Goal: Complete application form

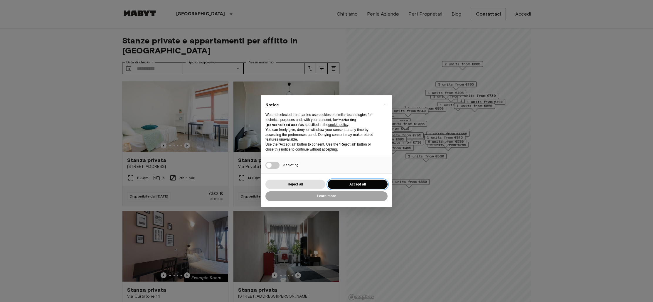
click at [358, 185] on button "Accept all" at bounding box center [358, 185] width 60 height 10
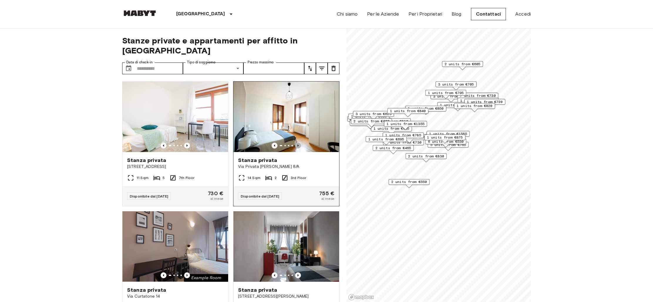
click at [298, 143] on icon "Previous image" at bounding box center [298, 146] width 6 height 6
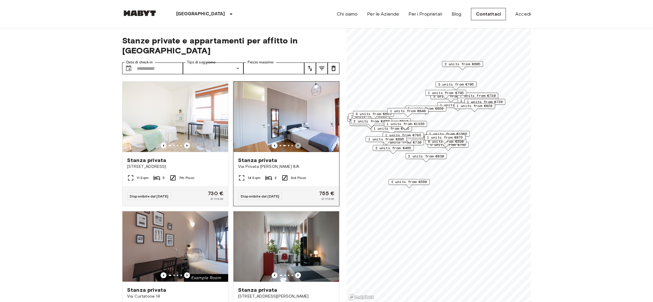
click at [298, 143] on icon "Previous image" at bounding box center [298, 146] width 6 height 6
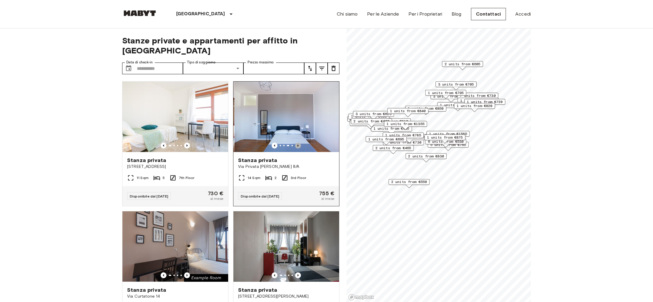
click at [298, 143] on icon "Previous image" at bounding box center [298, 146] width 6 height 6
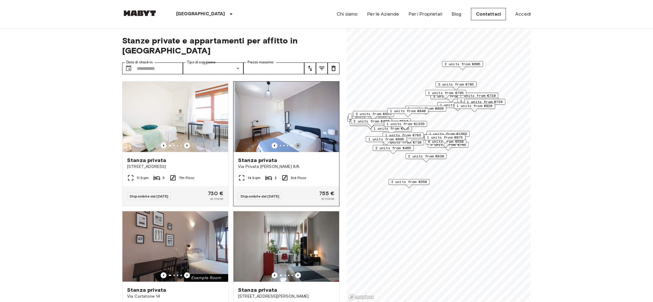
click at [298, 143] on icon "Previous image" at bounding box center [298, 146] width 6 height 6
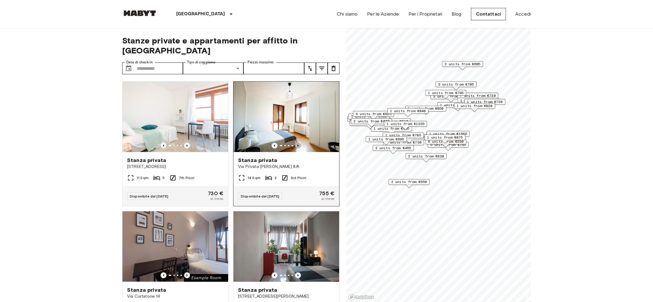
click at [298, 143] on icon "Previous image" at bounding box center [298, 146] width 6 height 6
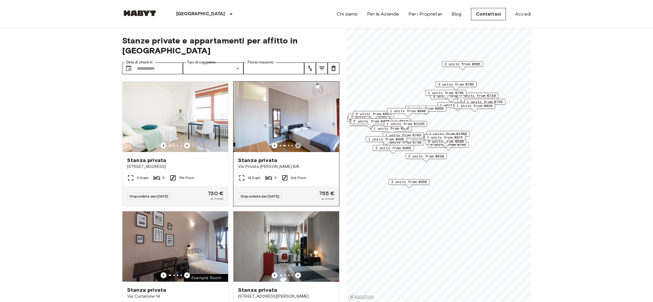
click at [298, 143] on icon "Previous image" at bounding box center [298, 146] width 6 height 6
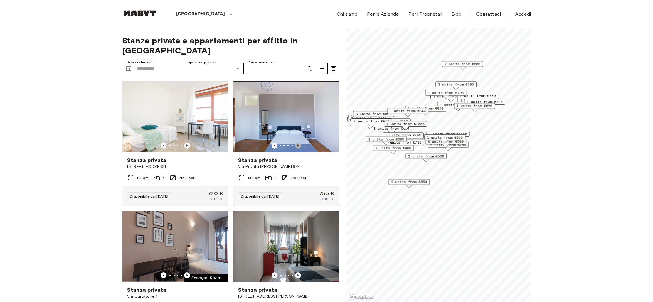
click at [298, 143] on icon "Previous image" at bounding box center [298, 146] width 6 height 6
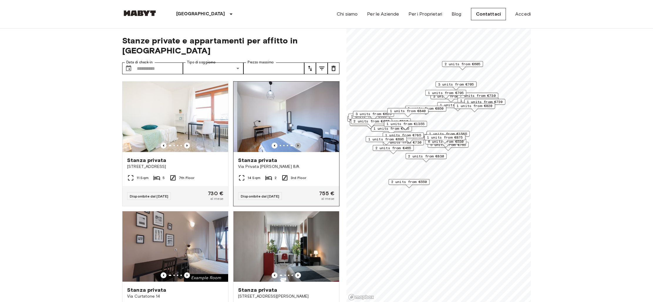
click at [298, 143] on icon "Previous image" at bounding box center [298, 146] width 6 height 6
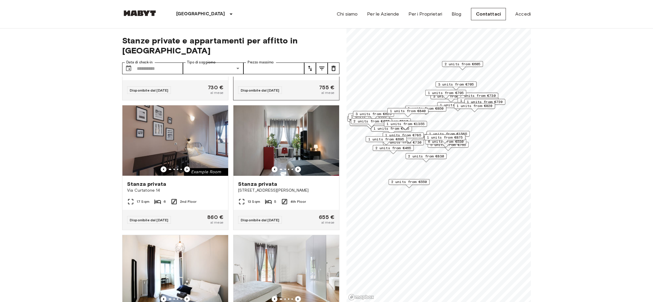
scroll to position [120, 0]
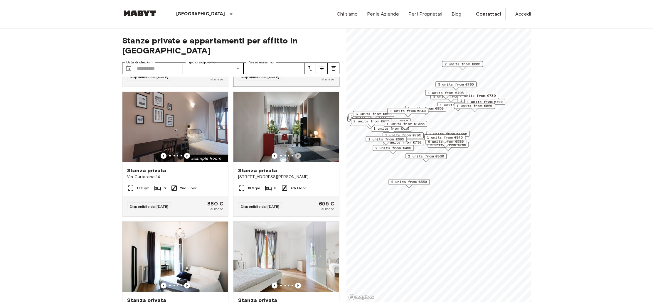
click at [298, 155] on icon "Previous image" at bounding box center [298, 156] width 1 height 2
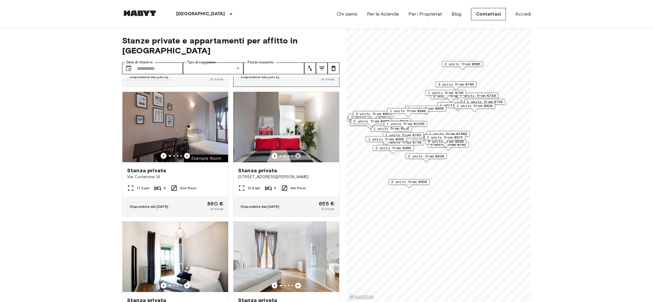
click at [298, 155] on icon "Previous image" at bounding box center [298, 156] width 1 height 2
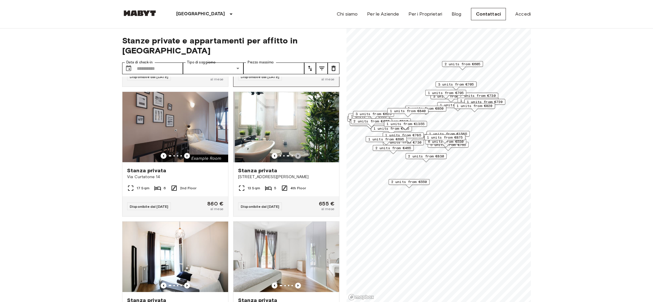
click at [298, 155] on icon "Previous image" at bounding box center [298, 156] width 1 height 2
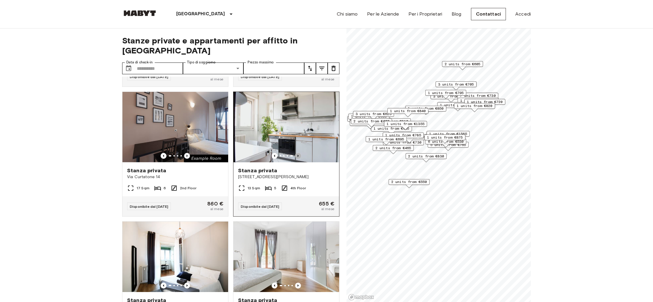
click at [298, 155] on icon "Previous image" at bounding box center [298, 156] width 1 height 2
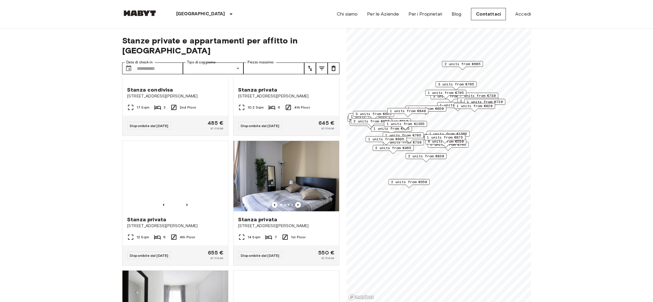
scroll to position [720, 0]
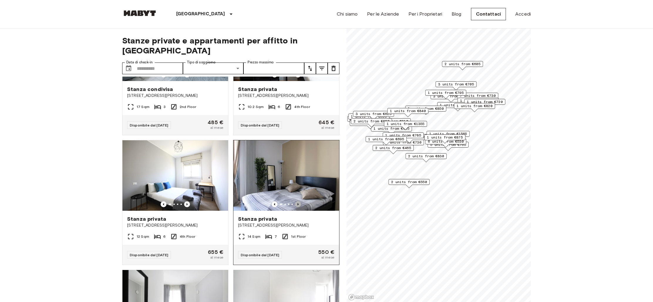
click at [297, 202] on icon "Previous image" at bounding box center [298, 205] width 6 height 6
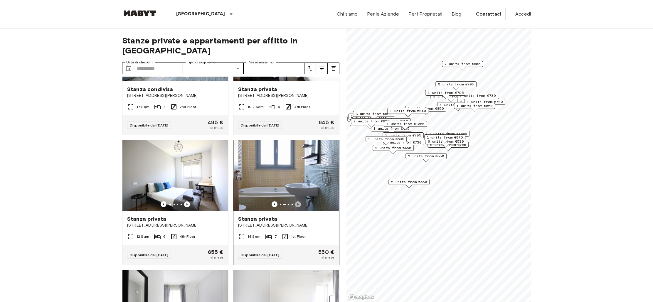
click at [297, 202] on icon "Previous image" at bounding box center [298, 205] width 6 height 6
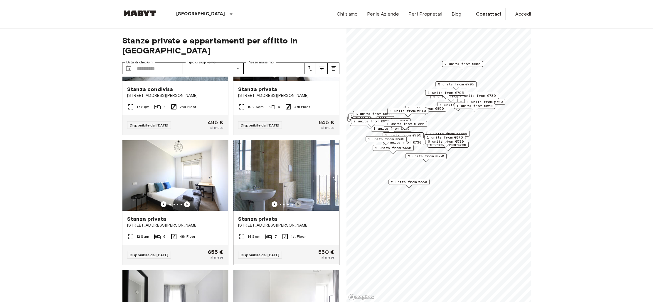
click at [297, 202] on icon "Previous image" at bounding box center [298, 205] width 6 height 6
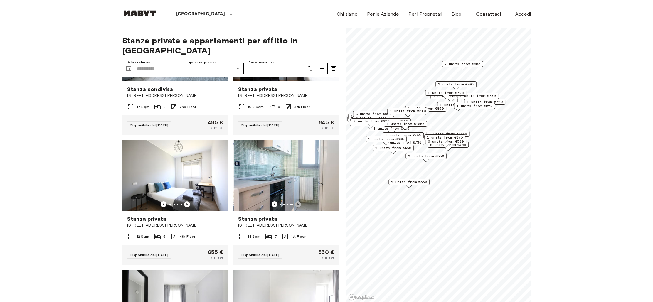
click at [297, 202] on icon "Previous image" at bounding box center [298, 205] width 6 height 6
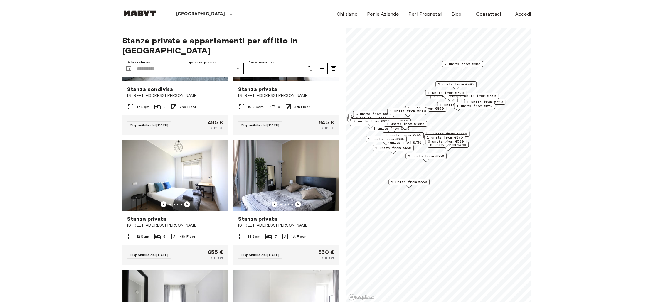
click at [275, 253] on span "Disponibile dal 01 Sep 25" at bounding box center [260, 255] width 38 height 4
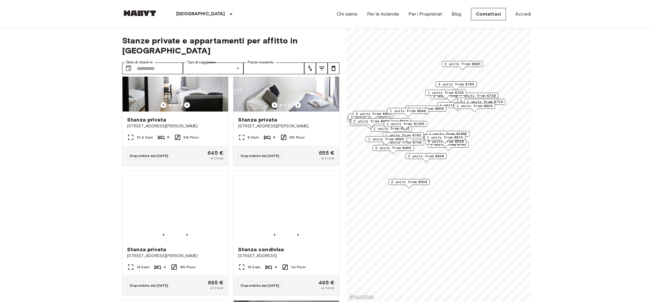
scroll to position [951, 0]
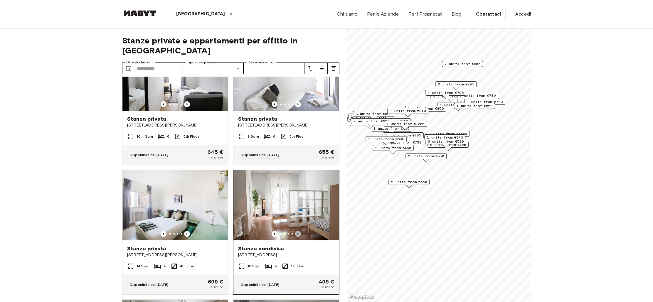
click at [297, 231] on icon "Previous image" at bounding box center [298, 234] width 6 height 6
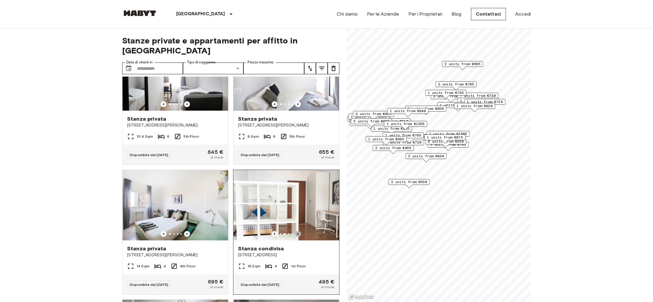
click at [297, 231] on icon "Previous image" at bounding box center [298, 234] width 6 height 6
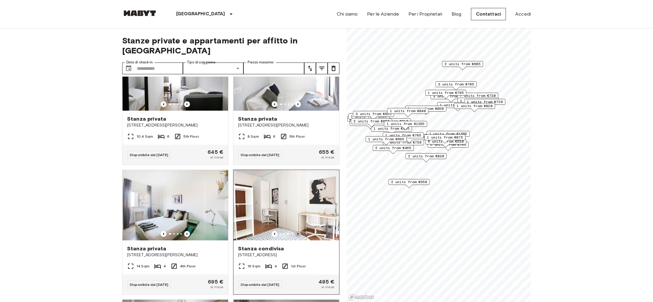
click at [297, 231] on icon "Previous image" at bounding box center [298, 234] width 6 height 6
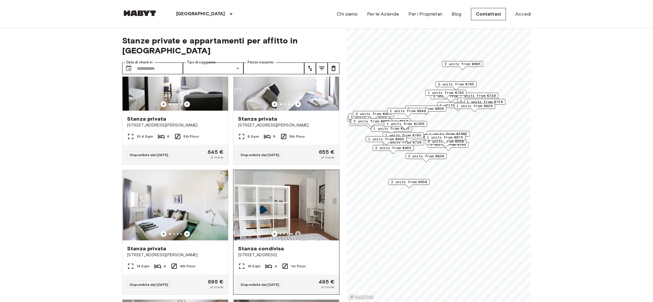
click at [297, 231] on icon "Previous image" at bounding box center [298, 234] width 6 height 6
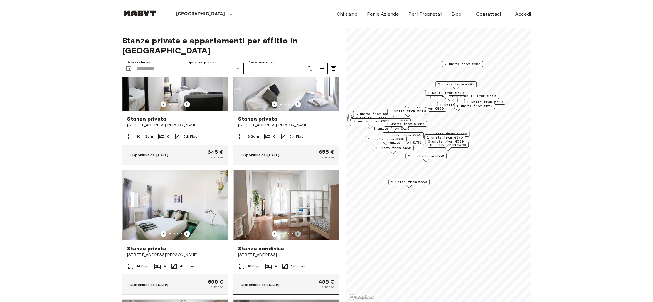
click at [297, 231] on icon "Previous image" at bounding box center [298, 234] width 6 height 6
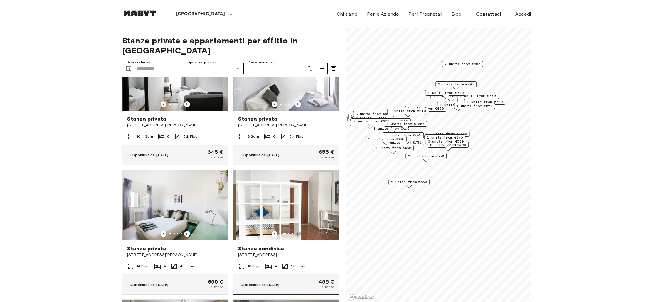
click at [297, 231] on icon "Previous image" at bounding box center [298, 234] width 6 height 6
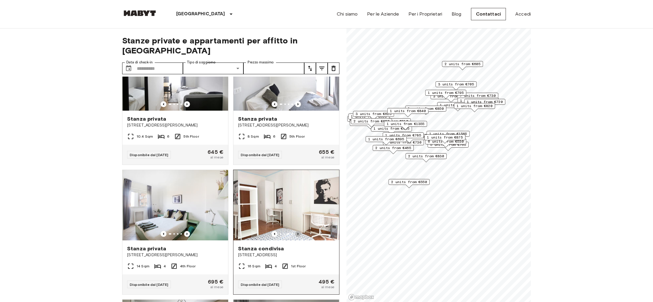
click at [297, 231] on icon "Previous image" at bounding box center [298, 234] width 6 height 6
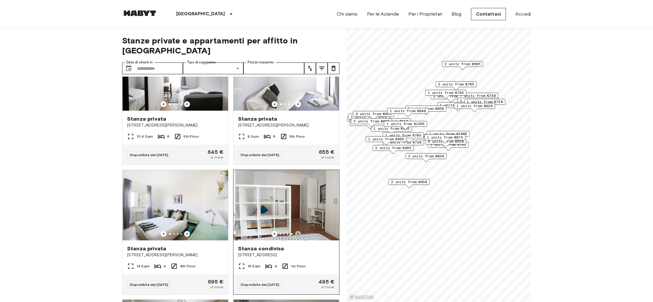
click at [297, 231] on icon "Previous image" at bounding box center [298, 234] width 6 height 6
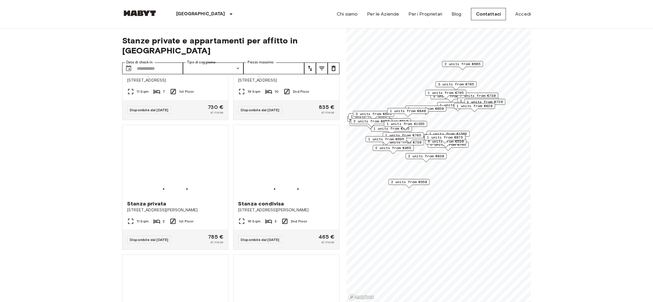
scroll to position [1776, 0]
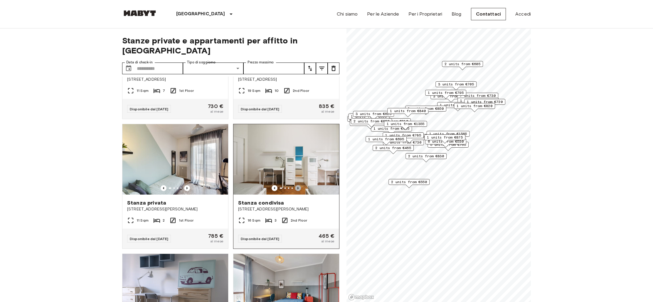
click at [298, 185] on icon "Previous image" at bounding box center [298, 188] width 6 height 6
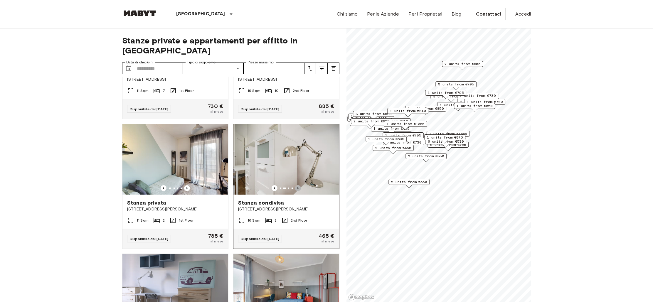
click at [298, 185] on icon "Previous image" at bounding box center [298, 188] width 6 height 6
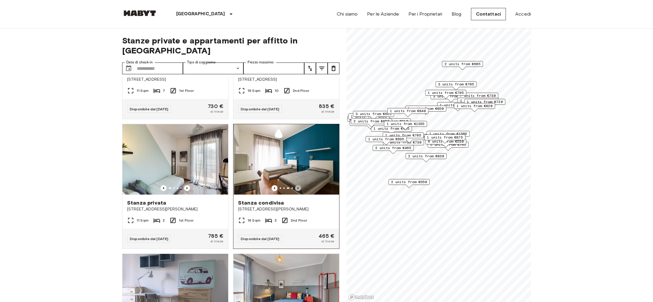
click at [298, 185] on icon "Previous image" at bounding box center [298, 188] width 6 height 6
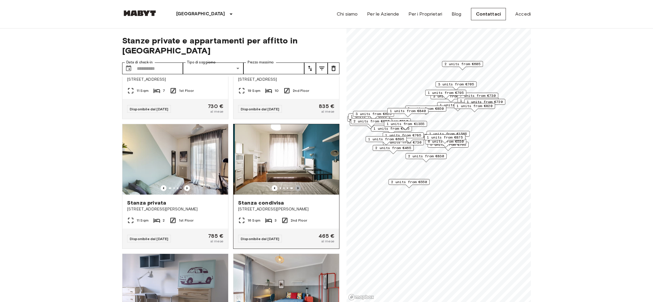
click at [298, 185] on icon "Previous image" at bounding box center [298, 188] width 6 height 6
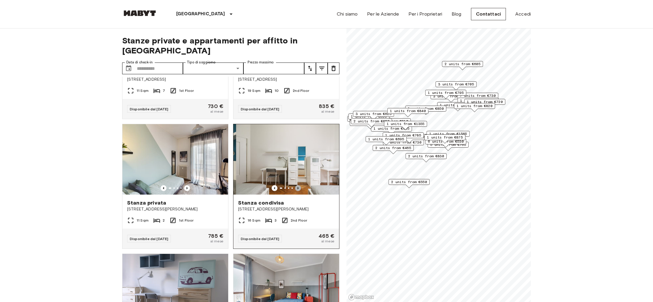
click at [298, 185] on icon "Previous image" at bounding box center [298, 188] width 6 height 6
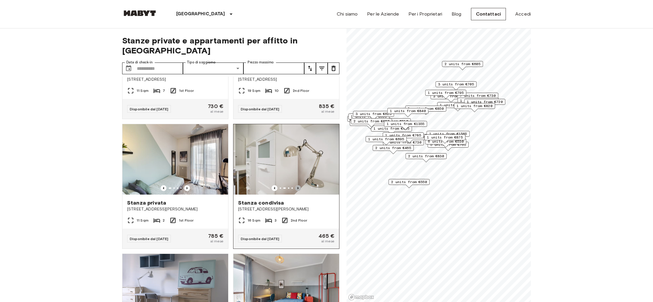
click at [298, 185] on icon "Previous image" at bounding box center [298, 188] width 6 height 6
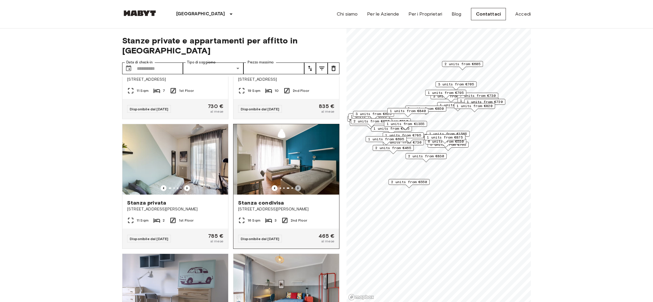
click at [298, 185] on icon "Previous image" at bounding box center [298, 188] width 6 height 6
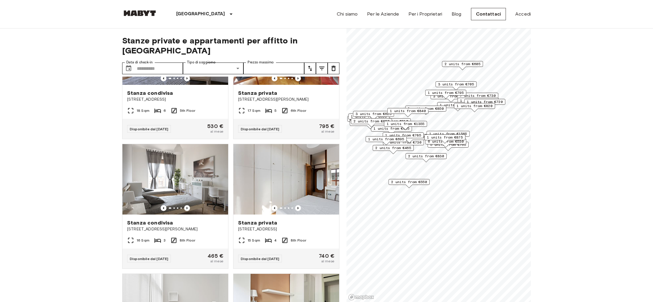
scroll to position [2016, 0]
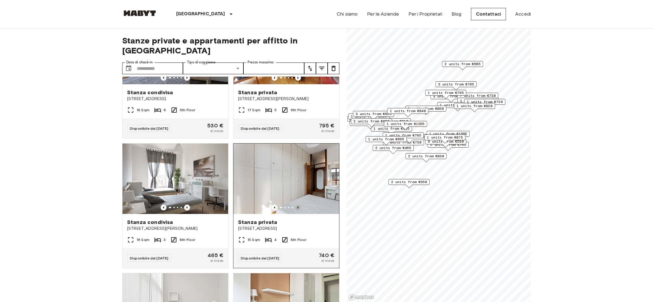
click at [299, 205] on icon "Previous image" at bounding box center [298, 208] width 6 height 6
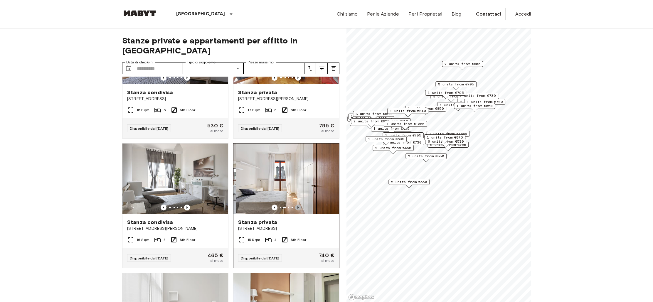
click at [299, 205] on icon "Previous image" at bounding box center [298, 208] width 6 height 6
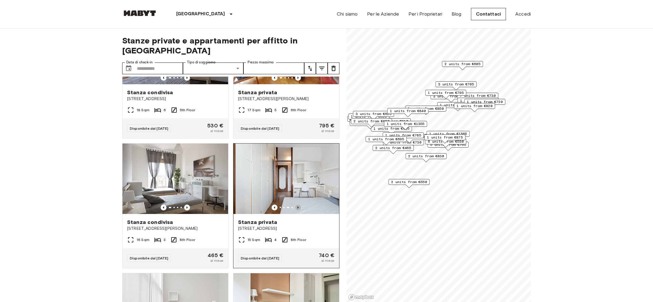
click at [299, 205] on icon "Previous image" at bounding box center [298, 208] width 6 height 6
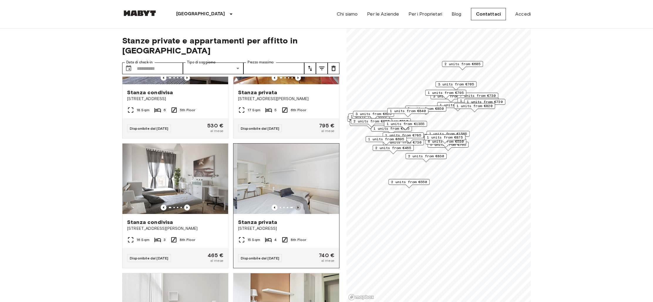
click at [299, 205] on icon "Previous image" at bounding box center [298, 208] width 6 height 6
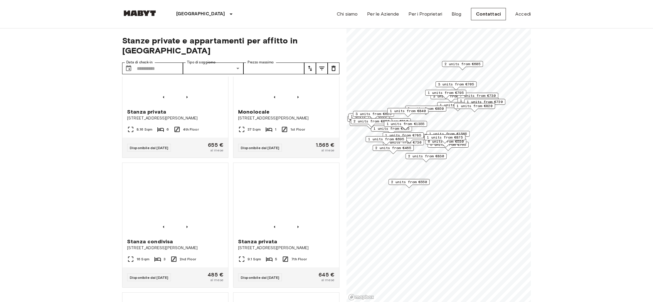
scroll to position [1421, 0]
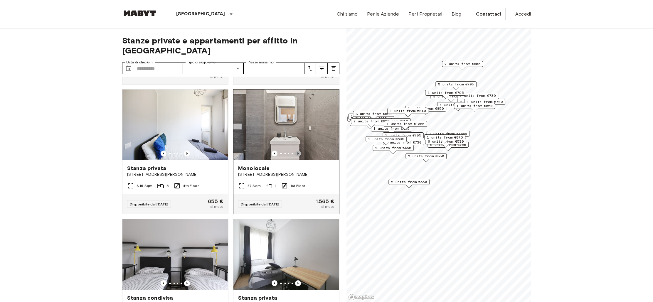
click at [300, 151] on icon "Previous image" at bounding box center [298, 154] width 6 height 6
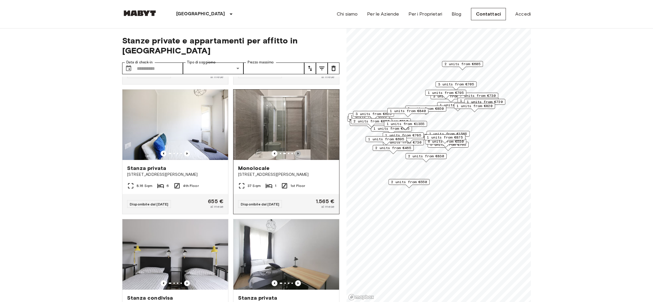
click at [300, 151] on icon "Previous image" at bounding box center [298, 154] width 6 height 6
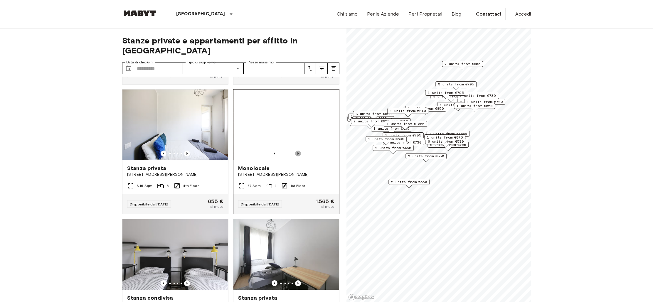
click at [300, 151] on icon "Previous image" at bounding box center [298, 154] width 6 height 6
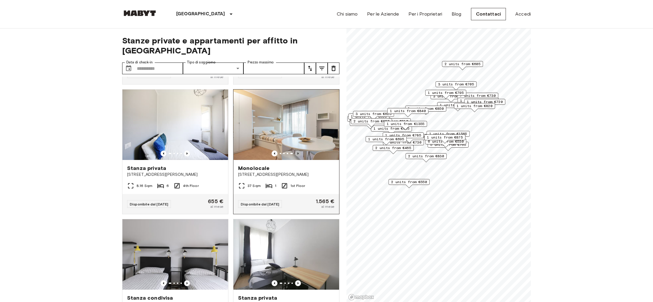
click at [300, 151] on icon "Previous image" at bounding box center [298, 154] width 6 height 6
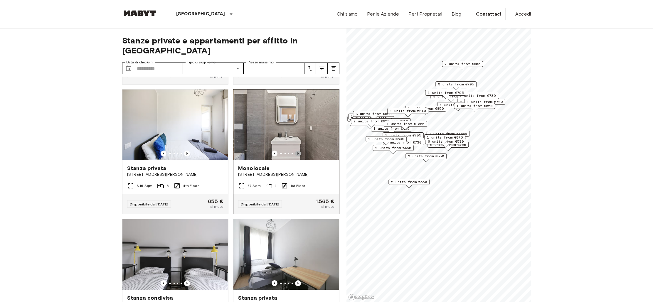
click at [300, 151] on icon "Previous image" at bounding box center [298, 154] width 6 height 6
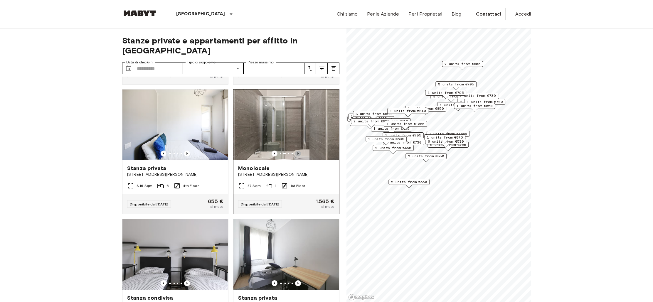
click at [300, 151] on icon "Previous image" at bounding box center [298, 154] width 6 height 6
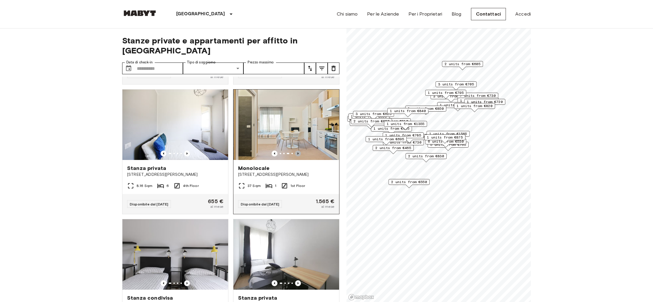
click at [300, 151] on icon "Previous image" at bounding box center [298, 154] width 6 height 6
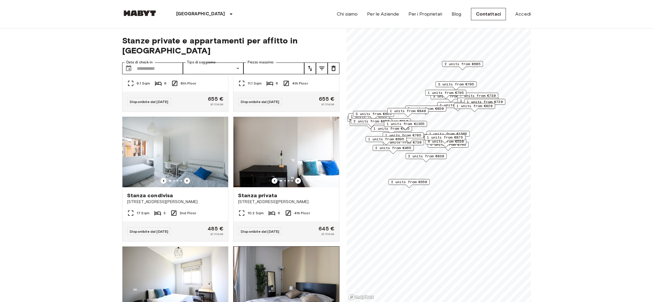
scroll to position [615, 0]
click at [297, 177] on icon "Previous image" at bounding box center [298, 180] width 6 height 6
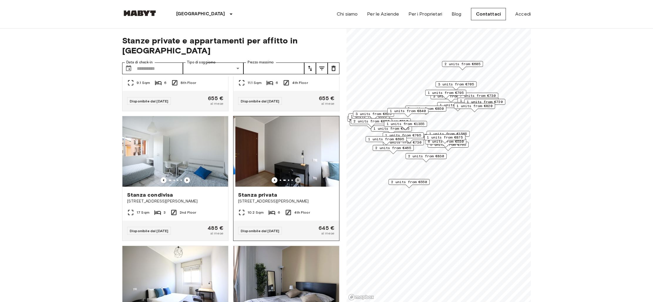
click at [297, 177] on icon "Previous image" at bounding box center [298, 180] width 6 height 6
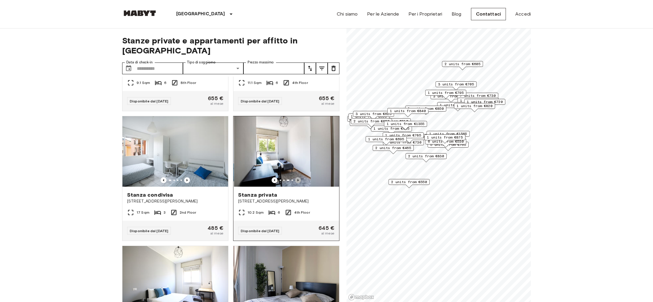
click at [297, 177] on icon "Previous image" at bounding box center [298, 180] width 6 height 6
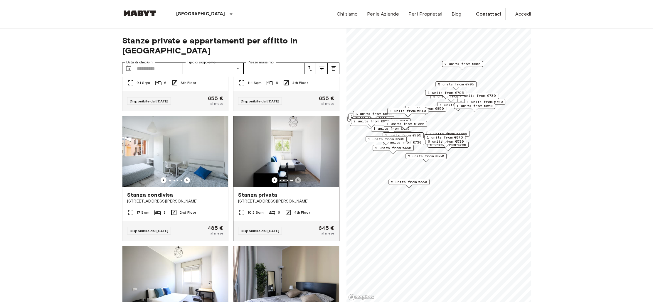
click at [297, 177] on icon "Previous image" at bounding box center [298, 180] width 6 height 6
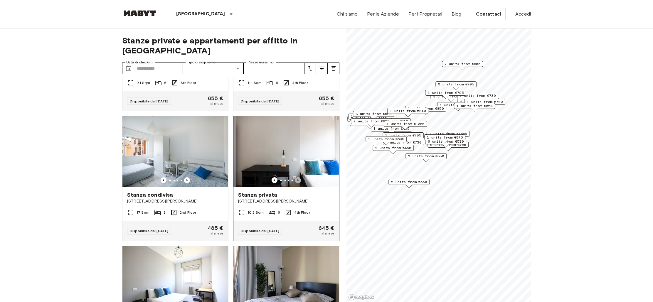
click at [297, 177] on icon "Previous image" at bounding box center [298, 180] width 6 height 6
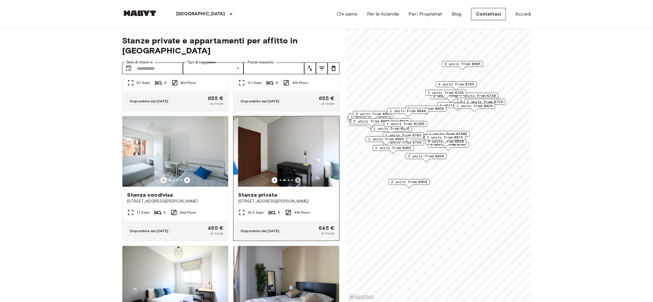
click at [297, 177] on icon "Previous image" at bounding box center [298, 180] width 6 height 6
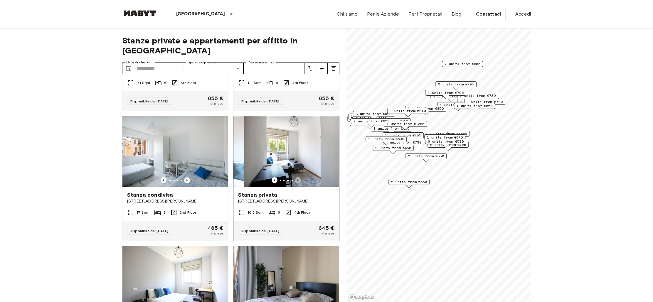
click at [297, 177] on icon "Previous image" at bounding box center [298, 180] width 6 height 6
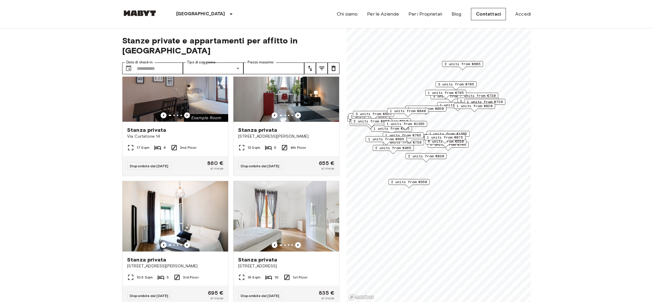
scroll to position [160, 0]
click at [160, 63] on input "Data di check-in" at bounding box center [160, 69] width 46 height 12
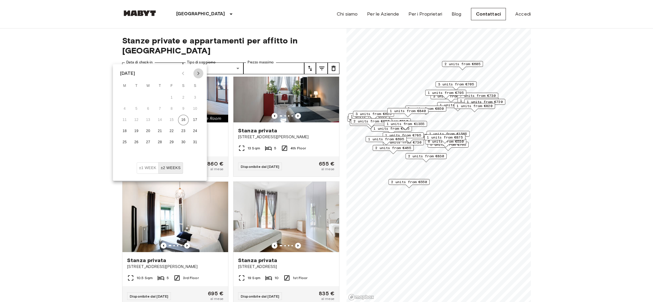
click at [197, 74] on icon "Next month" at bounding box center [198, 73] width 7 height 7
click at [124, 97] on button "1" at bounding box center [125, 98] width 11 height 11
type input "**********"
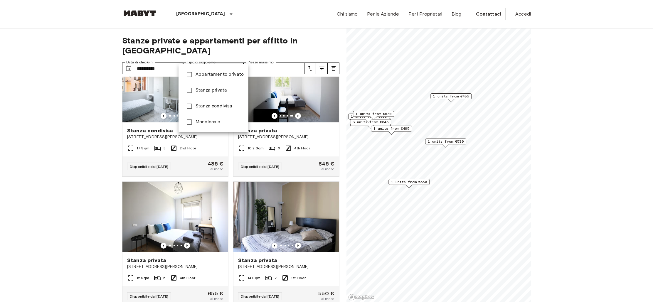
click at [208, 90] on span "Stanza privata" at bounding box center [220, 90] width 48 height 7
type input "**********"
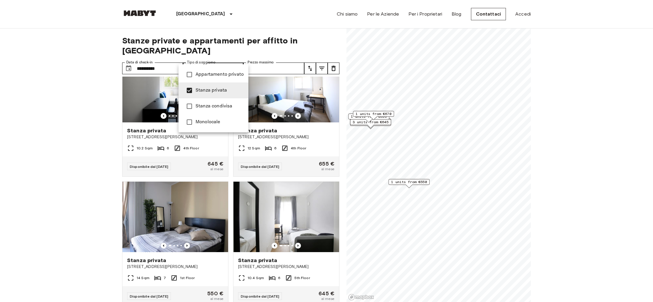
click at [282, 60] on div at bounding box center [326, 151] width 653 height 302
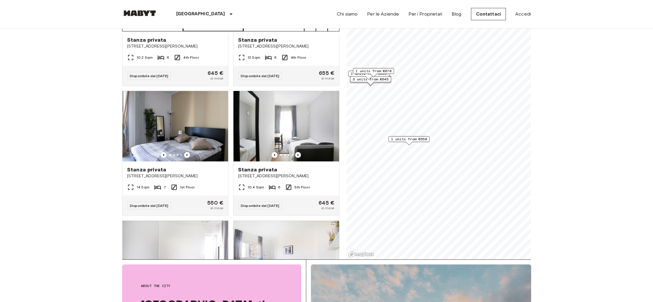
scroll to position [217, 0]
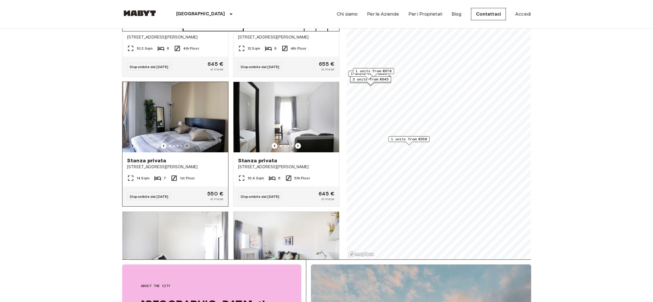
click at [187, 143] on icon "Previous image" at bounding box center [187, 146] width 6 height 6
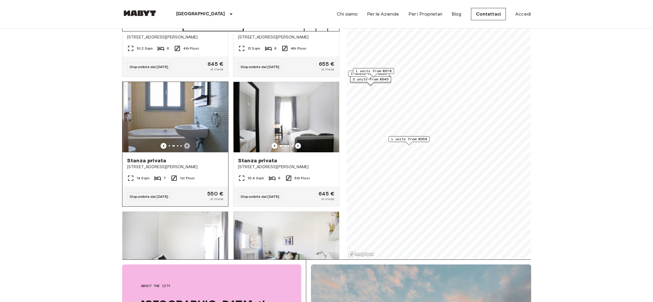
click at [187, 143] on icon "Previous image" at bounding box center [187, 146] width 6 height 6
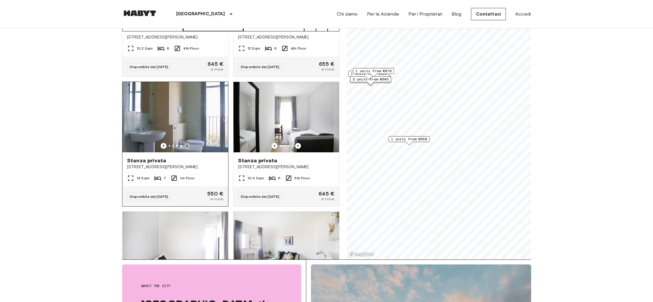
click at [187, 143] on icon "Previous image" at bounding box center [187, 146] width 6 height 6
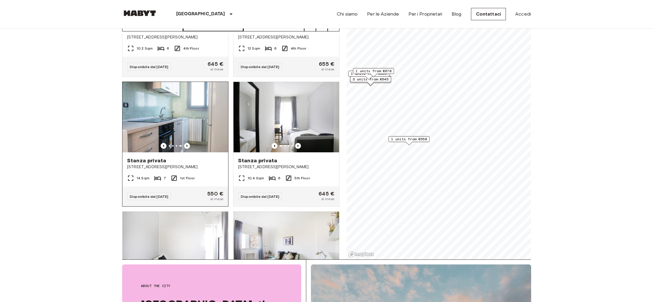
click at [147, 157] on span "Stanza privata" at bounding box center [146, 160] width 39 height 7
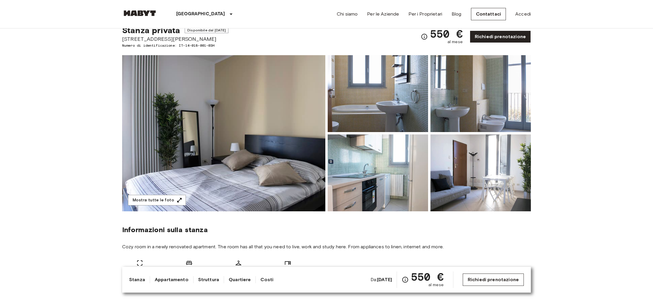
scroll to position [22, 0]
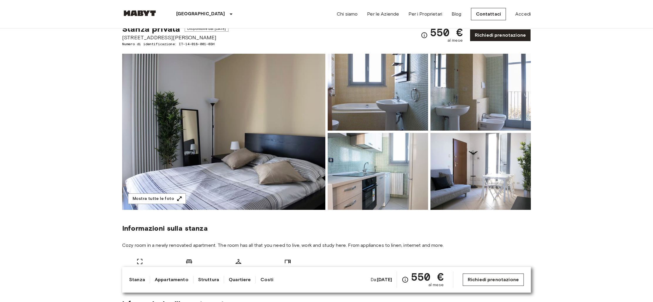
click at [494, 283] on link "Richiedi prenotazione" at bounding box center [493, 280] width 61 height 12
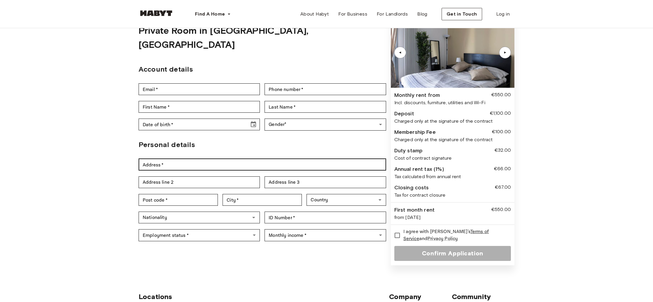
scroll to position [31, 0]
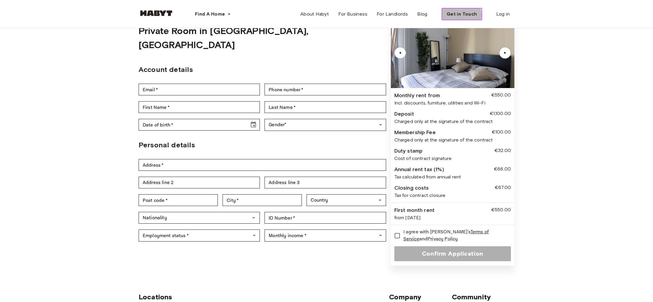
click at [456, 15] on span "Get in Touch" at bounding box center [462, 14] width 31 height 7
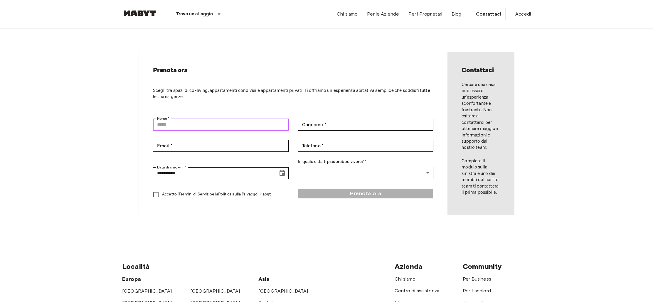
click at [182, 120] on input "Nome *" at bounding box center [221, 125] width 136 height 12
type input "********"
click at [310, 130] on input "Cognome *" at bounding box center [366, 125] width 136 height 12
type input "*"
type input "*******"
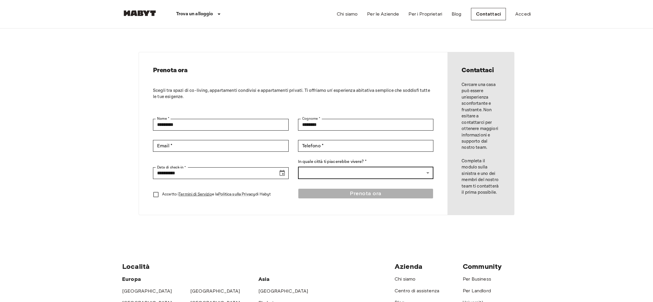
click at [310, 171] on body "**********" at bounding box center [326, 252] width 653 height 504
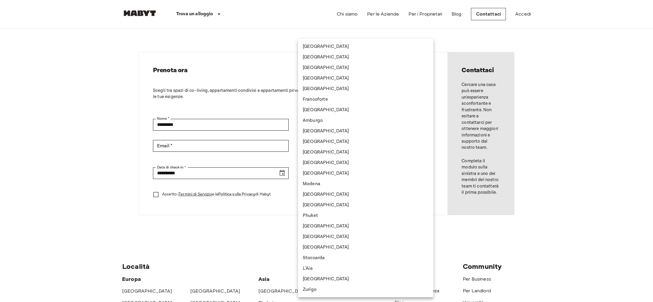
click at [288, 69] on div at bounding box center [326, 151] width 653 height 302
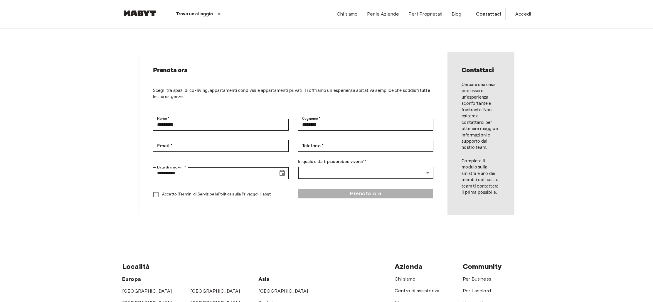
click at [313, 170] on body "**********" at bounding box center [326, 252] width 653 height 504
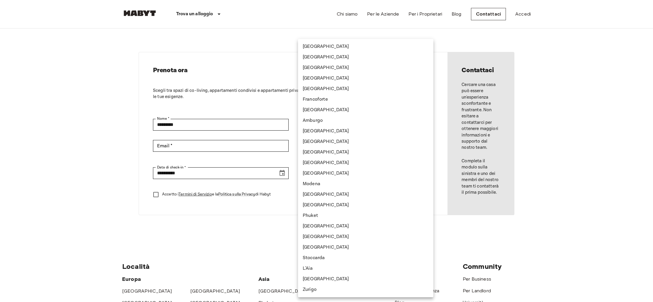
click at [236, 228] on div at bounding box center [326, 151] width 653 height 302
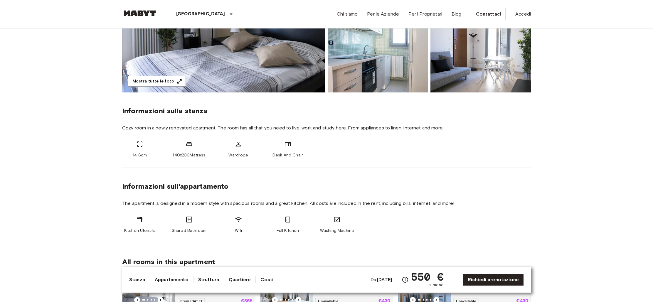
scroll to position [138, 0]
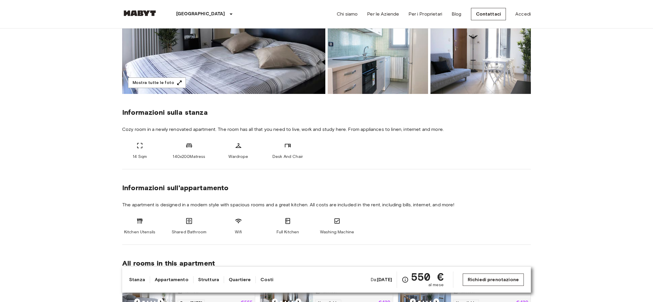
click at [508, 280] on link "Richiedi prenotazione" at bounding box center [493, 280] width 61 height 12
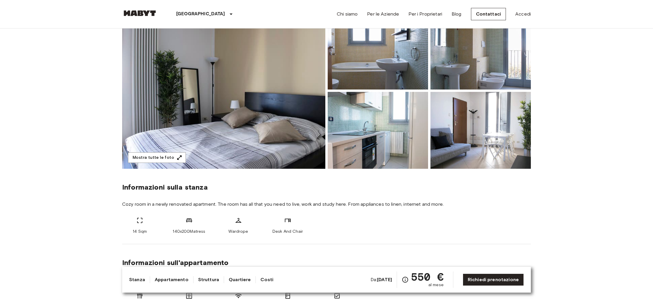
scroll to position [0, 0]
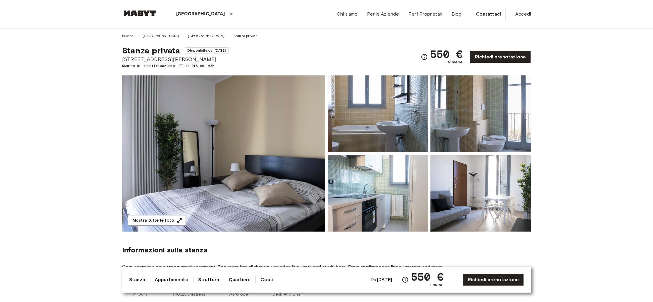
click at [193, 52] on span "Disponibile dal Sep 1 2025" at bounding box center [207, 51] width 44 height 6
click at [165, 52] on span "Stanza privata" at bounding box center [151, 51] width 58 height 10
click at [420, 15] on link "Per i Proprietari" at bounding box center [426, 14] width 34 height 7
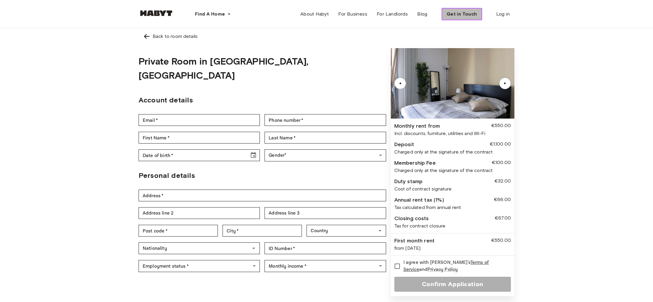
click at [464, 17] on span "Get in Touch" at bounding box center [462, 14] width 31 height 7
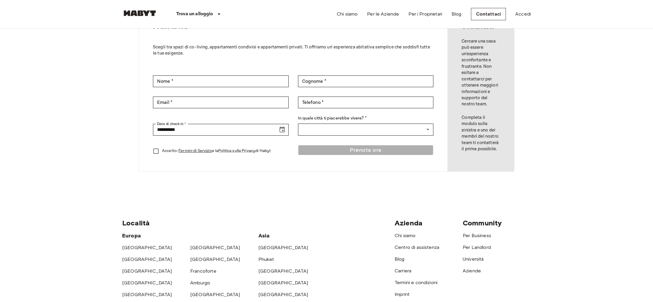
scroll to position [8, 0]
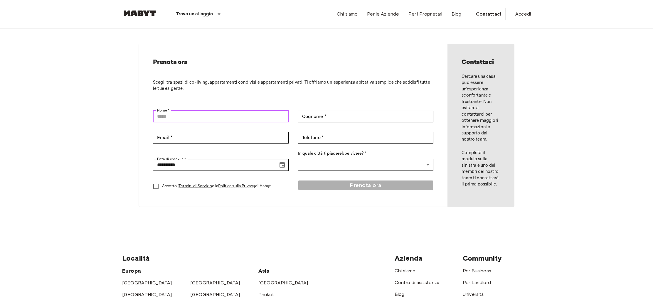
click at [182, 120] on input "Nome *" at bounding box center [221, 117] width 136 height 12
type input "********"
click at [306, 115] on input "Cognome *" at bounding box center [366, 117] width 136 height 12
type input "******"
click at [182, 142] on input "Email *" at bounding box center [221, 138] width 136 height 12
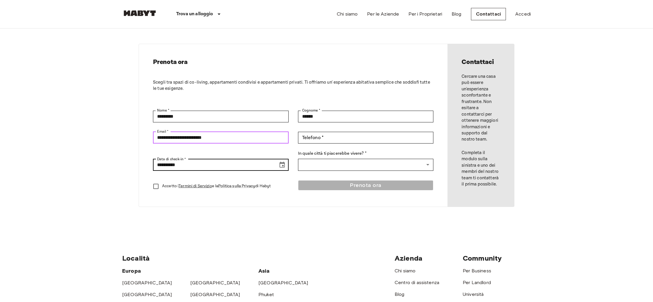
type input "**********"
click at [181, 165] on input "**********" at bounding box center [213, 165] width 121 height 12
click at [284, 165] on icon "Choose date, selected date is Aug 17, 2025" at bounding box center [282, 165] width 7 height 7
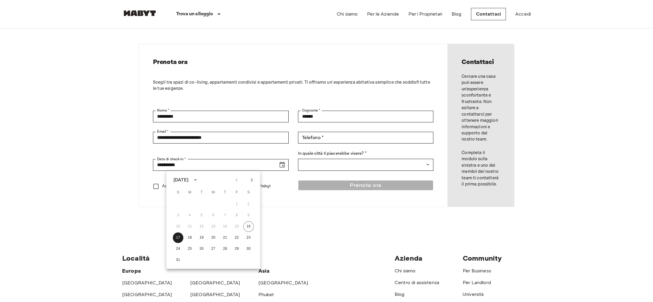
click at [251, 179] on icon "Next month" at bounding box center [252, 180] width 7 height 7
click at [190, 205] on button "1" at bounding box center [190, 204] width 11 height 11
type input "**********"
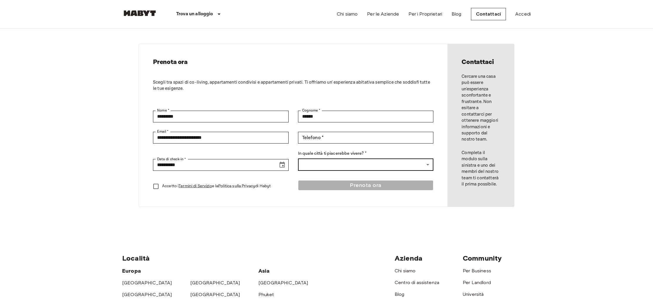
click at [306, 164] on body "**********" at bounding box center [326, 244] width 653 height 504
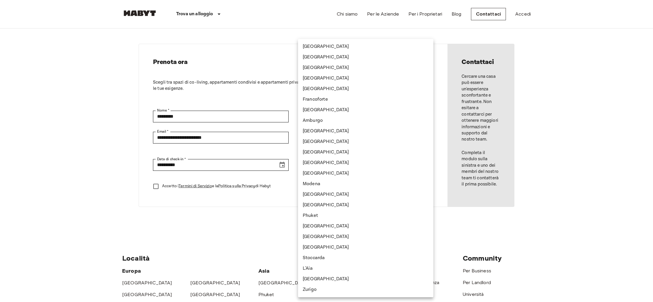
click at [278, 183] on div at bounding box center [326, 151] width 653 height 302
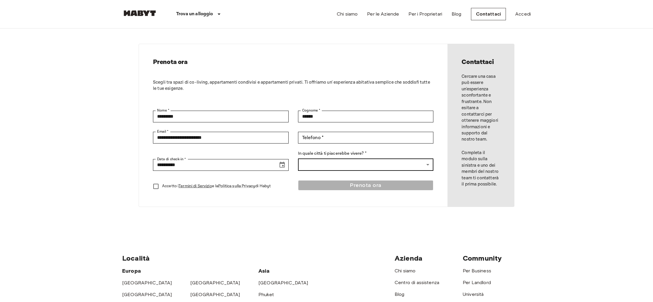
click at [311, 164] on body "**********" at bounding box center [326, 244] width 653 height 504
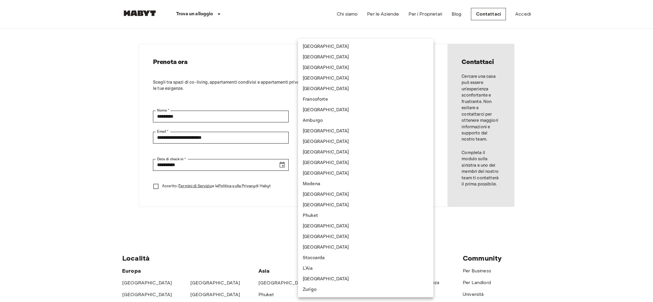
click at [325, 172] on li "Milano" at bounding box center [365, 173] width 135 height 11
type input "*****"
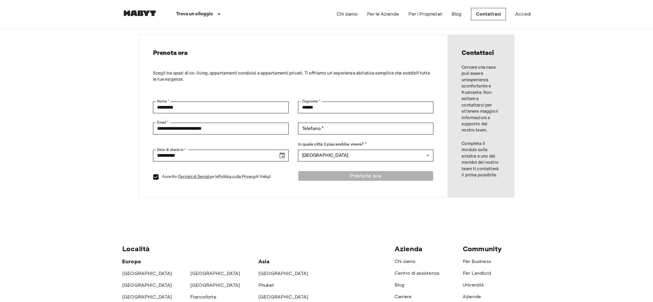
scroll to position [18, 0]
click at [313, 127] on div "Telefono * Telefono *" at bounding box center [366, 128] width 136 height 12
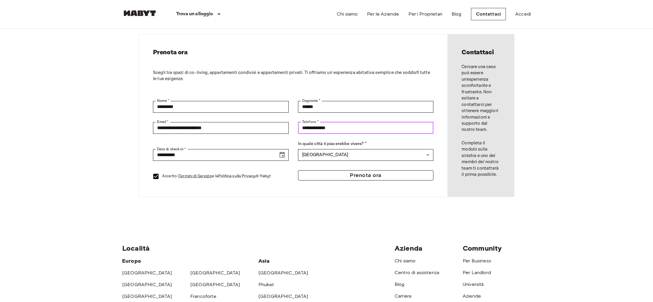
type input "**********"
click at [316, 176] on button "Prenota ora" at bounding box center [366, 175] width 136 height 10
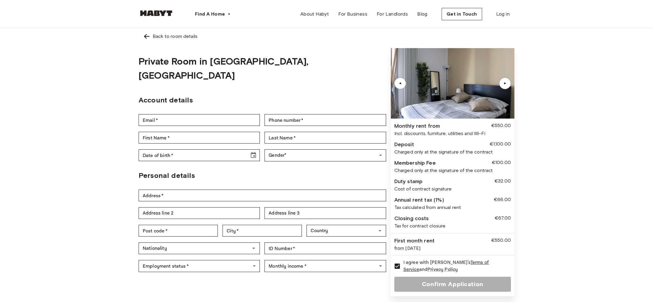
click at [440, 286] on div "Confirm Application" at bounding box center [453, 284] width 117 height 15
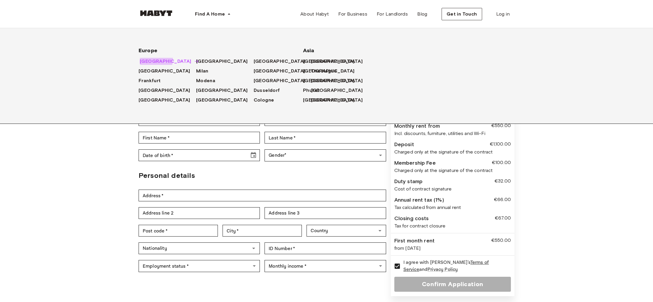
click at [156, 60] on span "[GEOGRAPHIC_DATA]" at bounding box center [166, 61] width 52 height 7
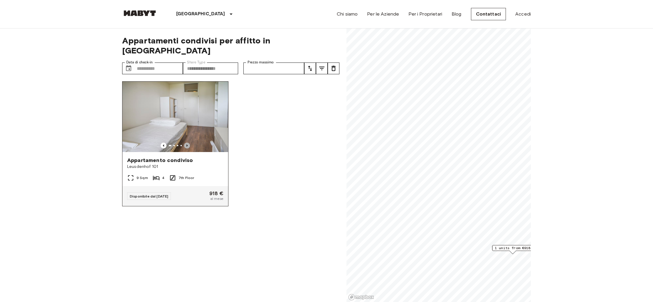
click at [188, 143] on icon "Previous image" at bounding box center [187, 146] width 6 height 6
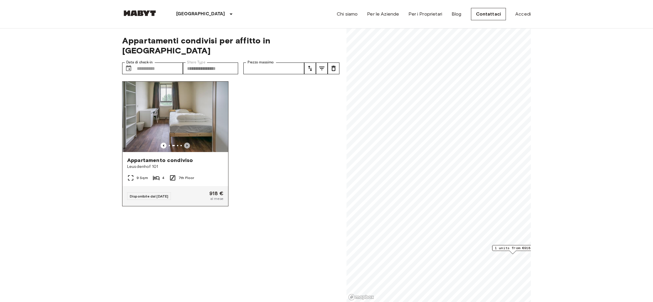
click at [188, 143] on icon "Previous image" at bounding box center [187, 146] width 6 height 6
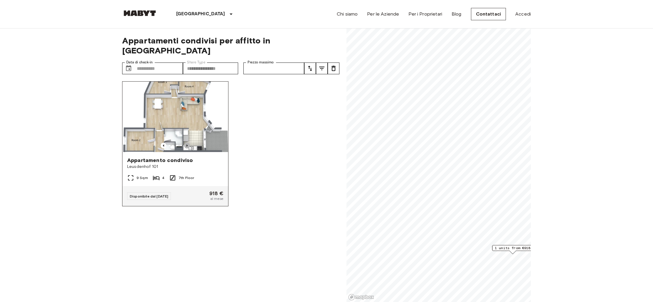
click at [188, 143] on icon "Previous image" at bounding box center [187, 146] width 6 height 6
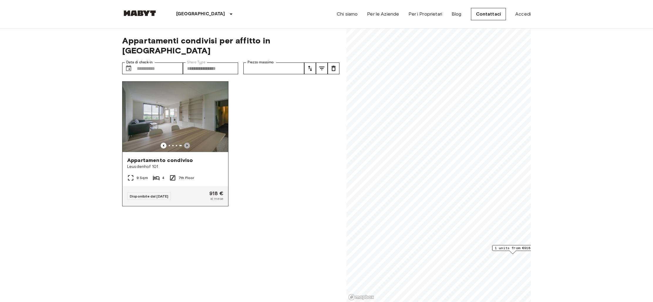
click at [188, 143] on icon "Previous image" at bounding box center [187, 146] width 6 height 6
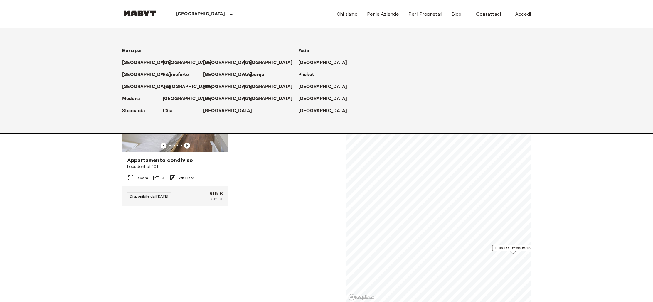
click at [174, 87] on p "Lisbona" at bounding box center [188, 86] width 49 height 7
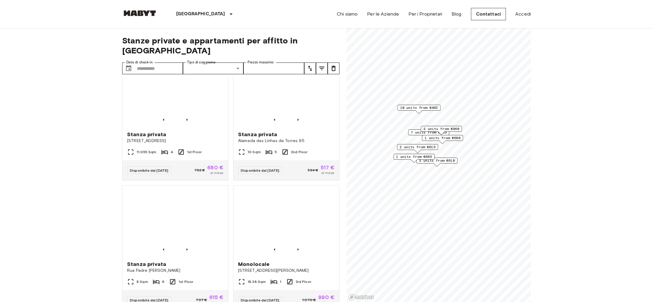
scroll to position [677, 0]
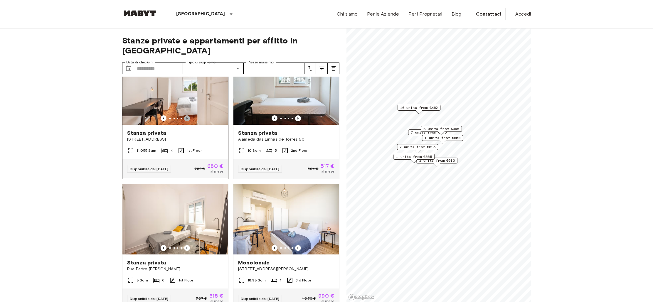
click at [188, 115] on icon "Previous image" at bounding box center [187, 118] width 6 height 6
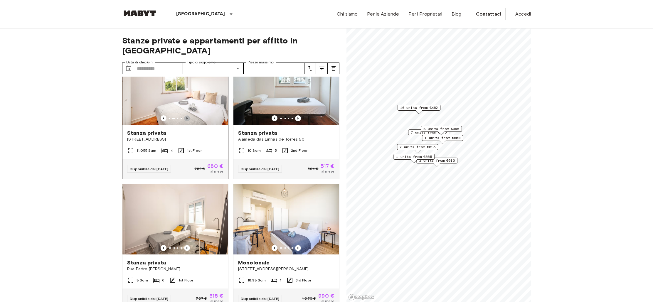
click at [188, 115] on icon "Previous image" at bounding box center [187, 118] width 6 height 6
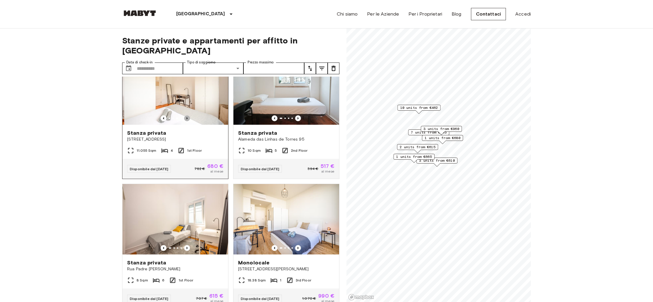
click at [188, 115] on icon "Previous image" at bounding box center [187, 118] width 6 height 6
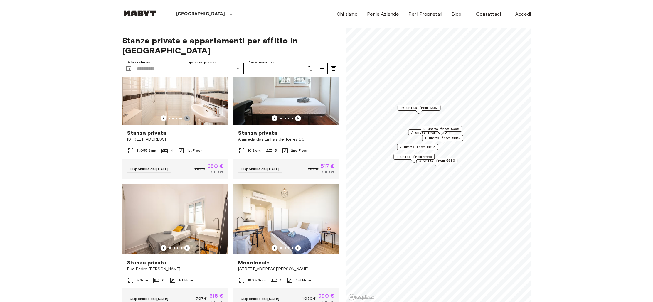
click at [188, 115] on icon "Previous image" at bounding box center [187, 118] width 6 height 6
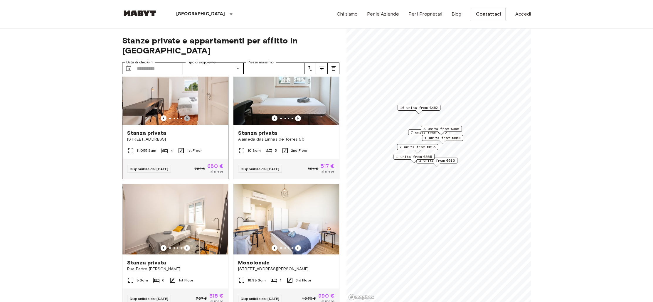
click at [188, 115] on icon "Previous image" at bounding box center [187, 118] width 6 height 6
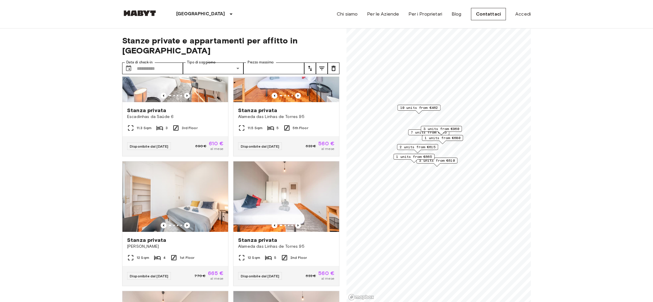
scroll to position [1094, 0]
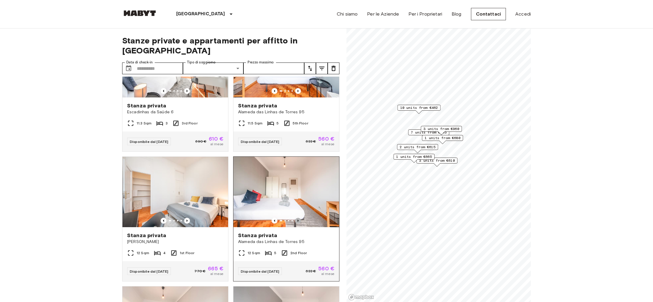
click at [297, 218] on icon "Previous image" at bounding box center [298, 221] width 6 height 6
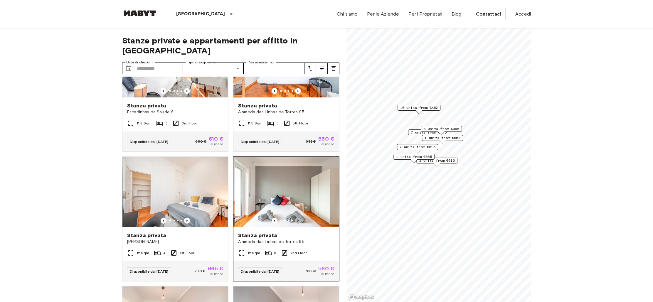
click at [297, 218] on icon "Previous image" at bounding box center [298, 221] width 6 height 6
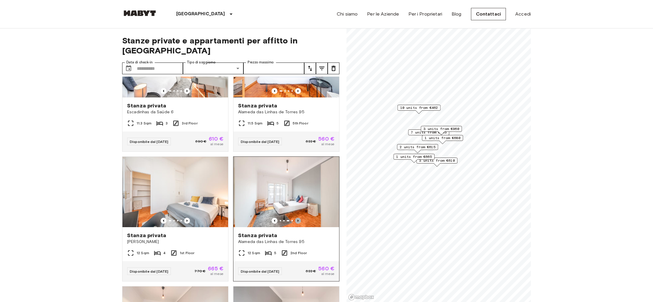
click at [297, 218] on icon "Previous image" at bounding box center [298, 221] width 6 height 6
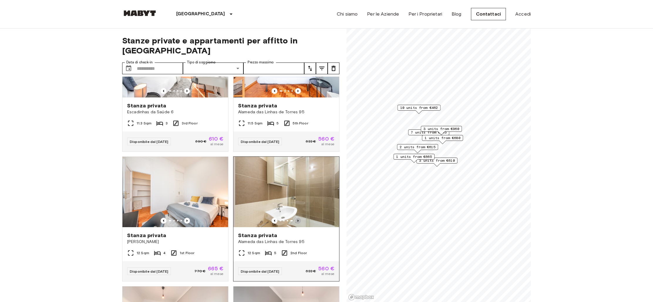
click at [297, 218] on icon "Previous image" at bounding box center [298, 221] width 6 height 6
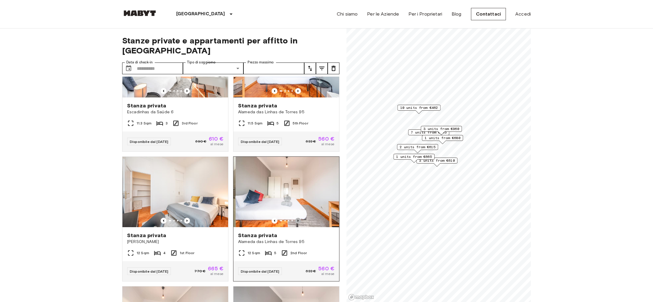
click at [297, 218] on icon "Previous image" at bounding box center [298, 221] width 6 height 6
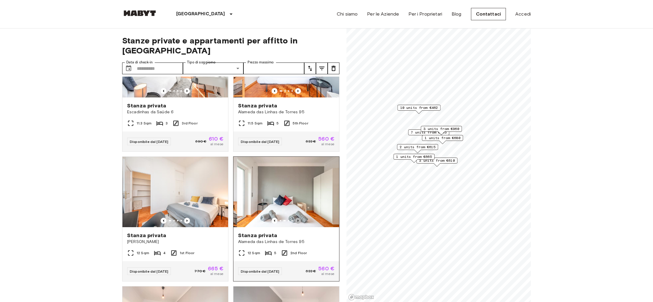
click at [297, 218] on icon "Previous image" at bounding box center [298, 221] width 6 height 6
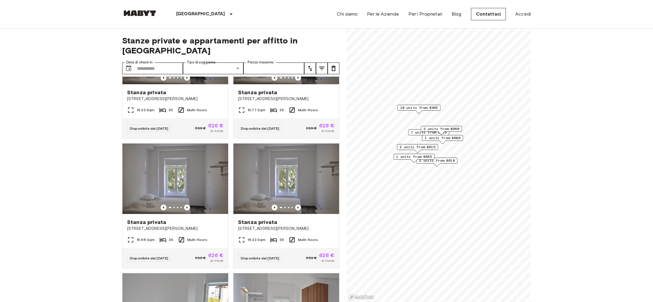
scroll to position [0, 0]
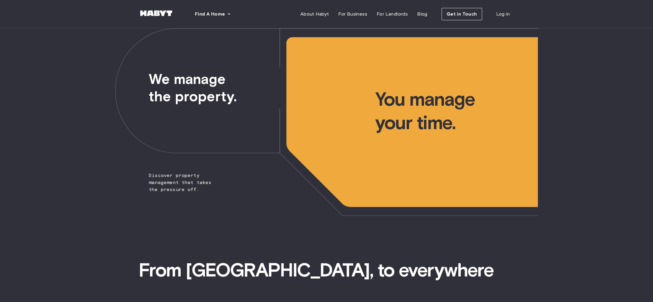
scroll to position [3, 0]
